Goal: Task Accomplishment & Management: Complete application form

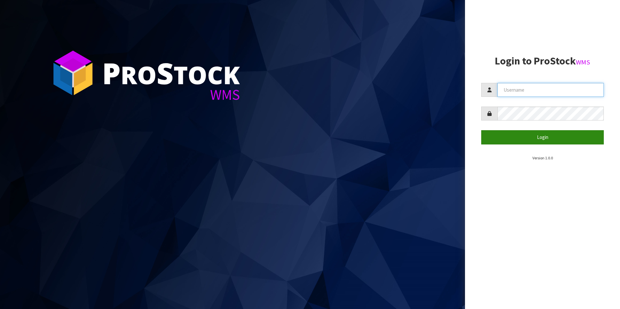
type input "MichaelM"
click at [536, 135] on button "Login" at bounding box center [542, 137] width 123 height 14
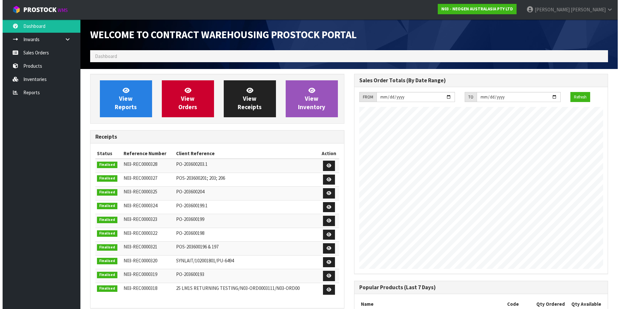
scroll to position [359, 264]
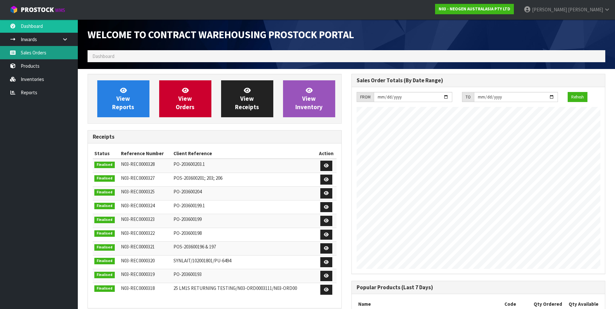
click at [33, 48] on link "Sales Orders" at bounding box center [39, 52] width 78 height 13
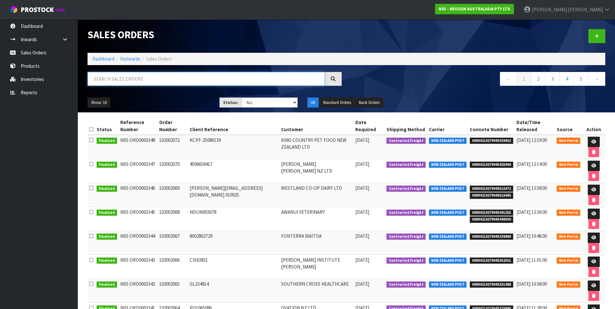
paste input "102002073"
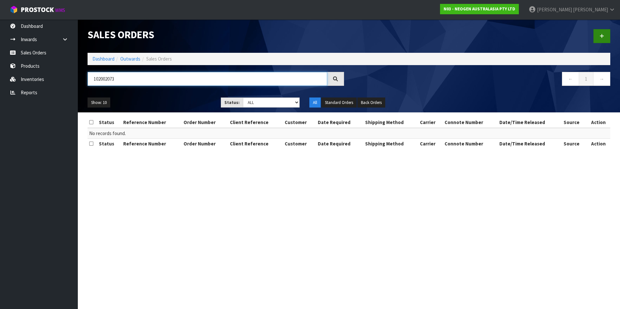
type input "102002073"
click at [604, 35] on icon at bounding box center [601, 36] width 5 height 5
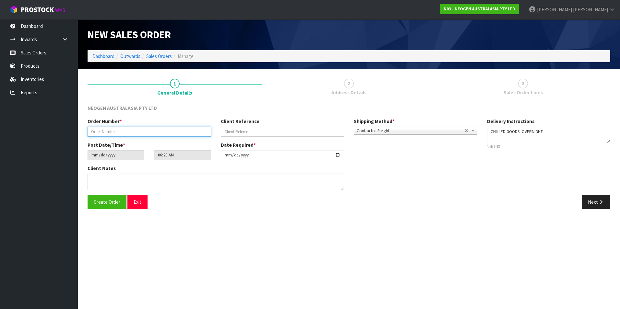
paste input "102002073"
type input "102002073"
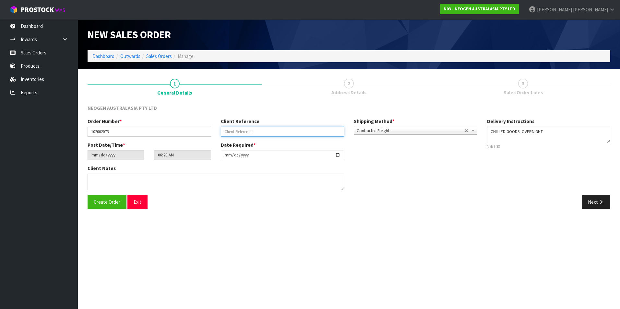
paste input "6000152899"
type input "6000152899"
click at [595, 201] on button "Next" at bounding box center [596, 202] width 29 height 14
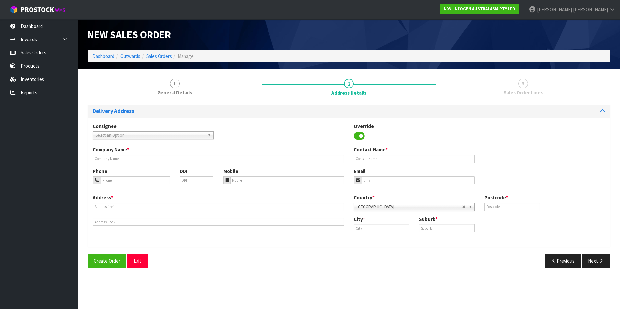
click at [152, 136] on span "Select an Option" at bounding box center [150, 136] width 109 height 8
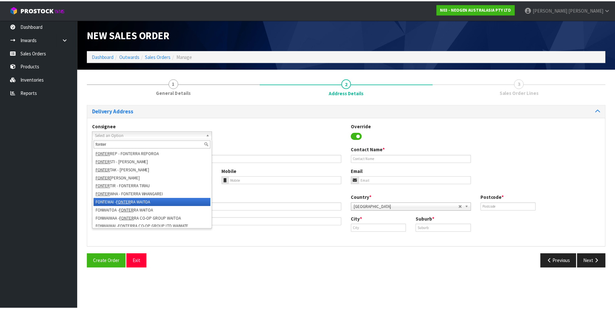
scroll to position [165, 0]
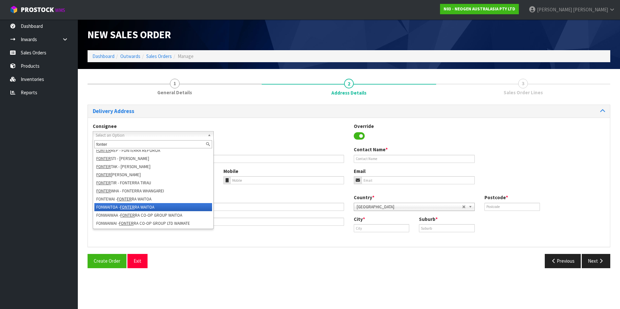
type input "fonter"
click at [167, 206] on li "FONWAITOA - FONTER RA WAITOA" at bounding box center [153, 207] width 118 height 8
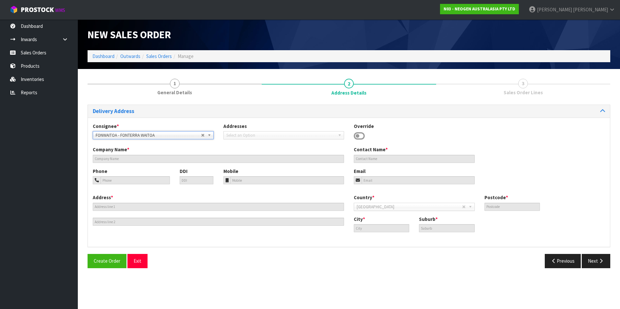
type input "FONTERRA WAITOA"
type input "CORNER NO. 1 ROAD & STATE HIGHWAY 26"
type input "3380"
type input "WAITOA"
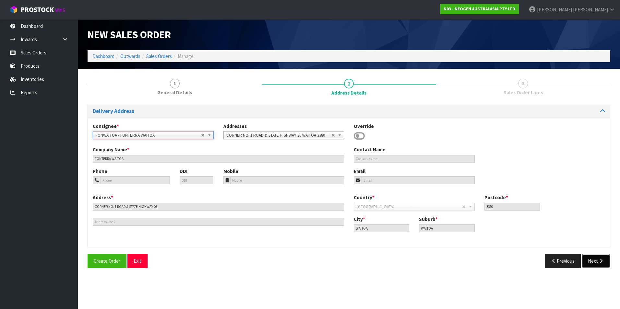
click at [599, 259] on icon "button" at bounding box center [601, 261] width 6 height 5
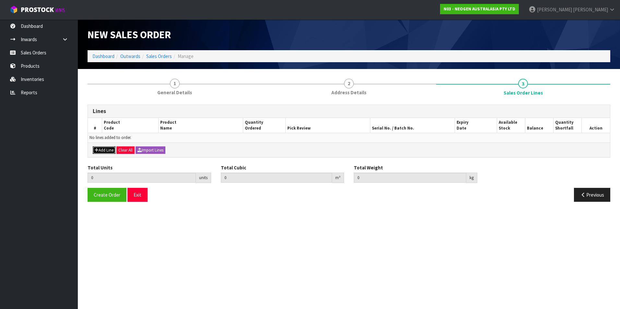
click at [107, 150] on button "Add Line" at bounding box center [104, 151] width 23 height 8
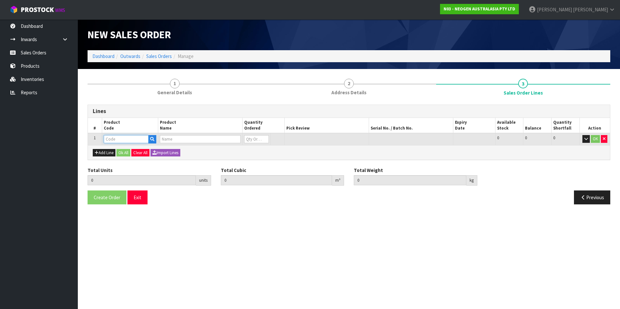
paste input "700002022"
type input "700002022"
type input "0.000000"
type input "0.000"
type input "7000034524 - 7000034524 3000DPQCOG MLS DAIRY SCREEN KIT"
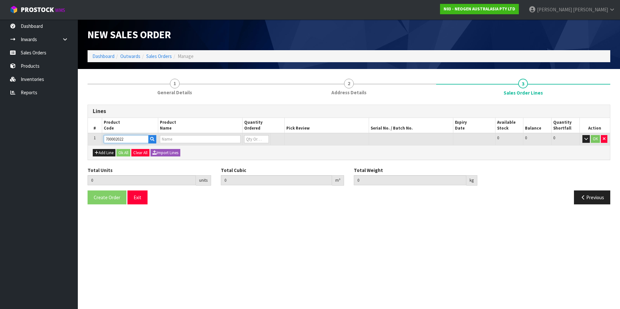
type input "0"
type input "700002022"
click at [223, 140] on tr "1 700002022 7000034524 - 7000034524 3000DPQCOG MLS DAIRY SCREEN KIT 0 BOX 56 56…" at bounding box center [349, 139] width 522 height 12
type input "5"
type input "0.12312"
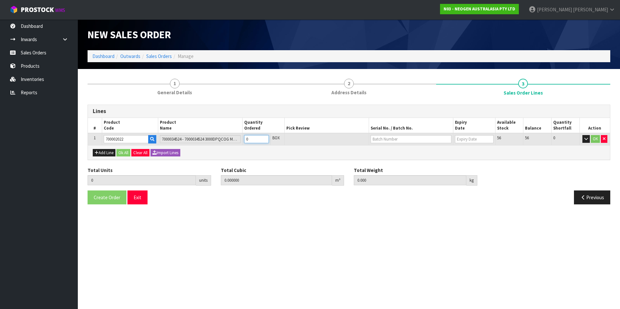
type input "17.9"
type input "5"
click at [406, 138] on input "text" at bounding box center [411, 139] width 81 height 8
click at [412, 168] on link "3000026703" at bounding box center [396, 168] width 51 height 9
type input "3000026703"
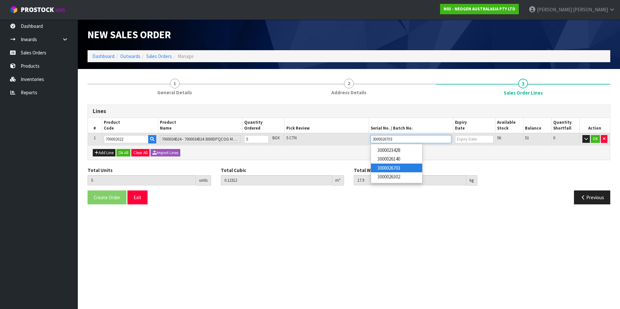
type input "[DATE]"
click at [596, 141] on button "OK" at bounding box center [595, 139] width 9 height 8
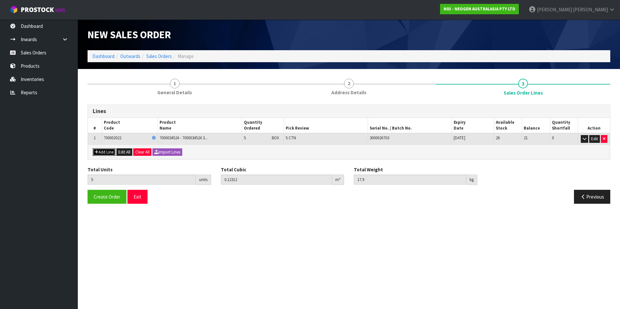
click at [108, 150] on button "Add Line" at bounding box center [104, 152] width 23 height 8
type input "0"
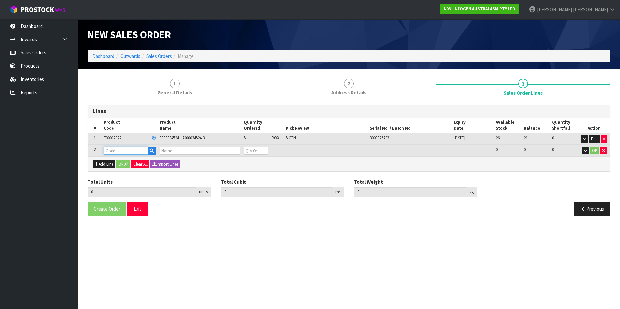
paste input "700002028"
type input "700002028"
type input "5"
type input "0.12312"
type input "17.9"
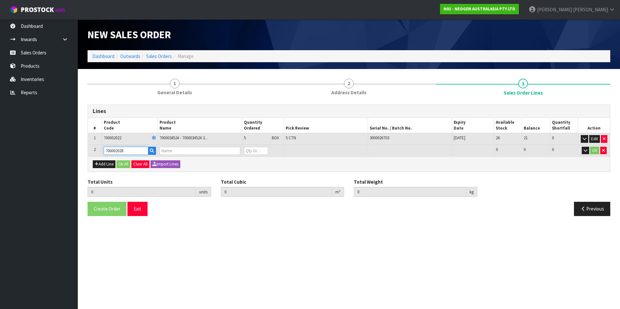
type input "7000043164 - 3005 MLS INJECTOR CLEANING KIT"
type input "0"
type input "700002028"
click at [226, 154] on tr "2 700002028 7000043164 - 3005 MLS INJECTOR CLEANING KIT 0 BOX 21 21 0 OK" at bounding box center [349, 151] width 522 height 12
type input "7"
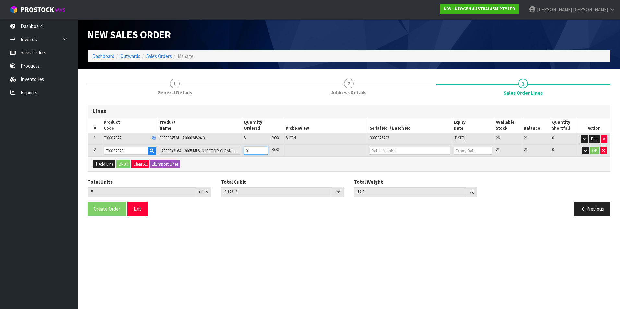
type input "0.13068"
type input "20.5"
type input "2"
click at [399, 149] on input "text" at bounding box center [410, 151] width 80 height 8
click at [407, 160] on link "3000019506" at bounding box center [395, 162] width 51 height 9
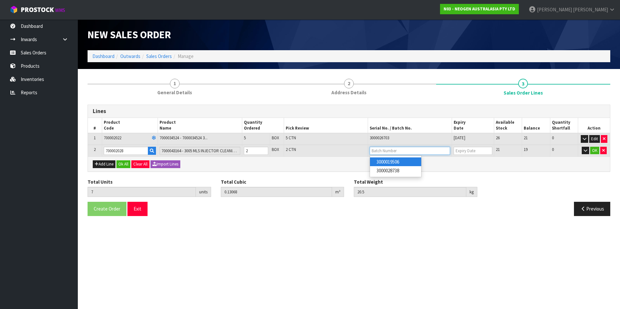
type input "3000019506"
type input "[DATE]"
click at [594, 148] on button "OK" at bounding box center [594, 151] width 9 height 8
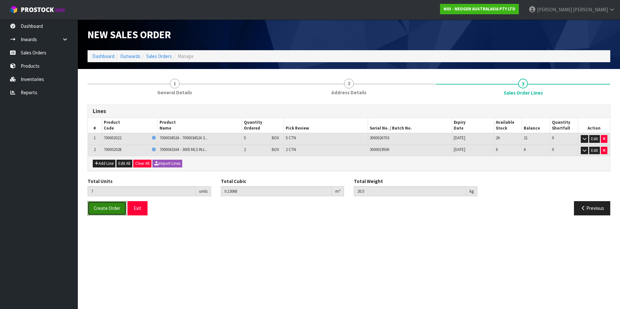
click at [100, 213] on button "Create Order" at bounding box center [107, 208] width 39 height 14
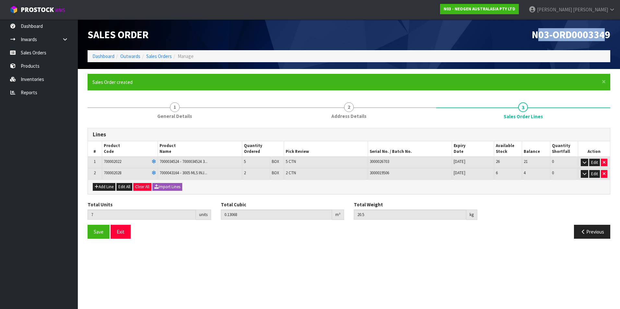
drag, startPoint x: 536, startPoint y: 33, endPoint x: 604, endPoint y: 38, distance: 67.9
click at [604, 38] on span "N03-ORD0003349" at bounding box center [571, 34] width 78 height 13
click at [525, 37] on h1 "N03-ORD0003349" at bounding box center [482, 34] width 256 height 11
drag, startPoint x: 531, startPoint y: 36, endPoint x: 620, endPoint y: 35, distance: 89.1
click at [619, 35] on html "Toggle navigation ProStock WMS N03 - NEOGEN AUSTRALASIA PTY LTD [PERSON_NAME] L…" at bounding box center [310, 154] width 620 height 309
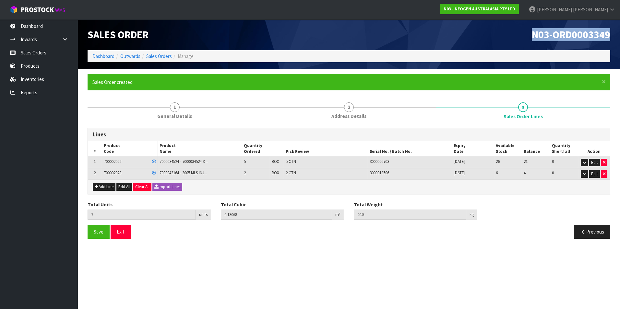
copy span "N03-ORD0003349"
click at [95, 230] on span "Save" at bounding box center [99, 232] width 10 height 6
click at [164, 53] on link "Sales Orders" at bounding box center [159, 56] width 26 height 6
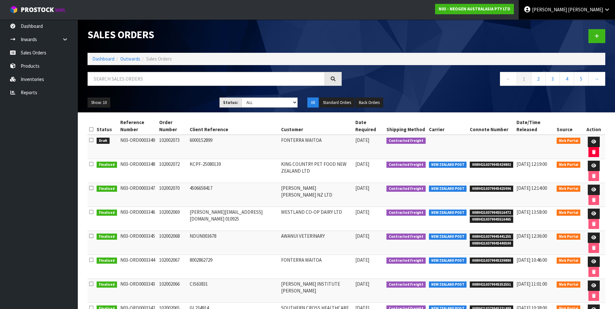
click at [567, 12] on span "[PERSON_NAME]" at bounding box center [549, 9] width 35 height 6
click at [578, 24] on link "Logout" at bounding box center [588, 25] width 51 height 9
